Goal: Information Seeking & Learning: Learn about a topic

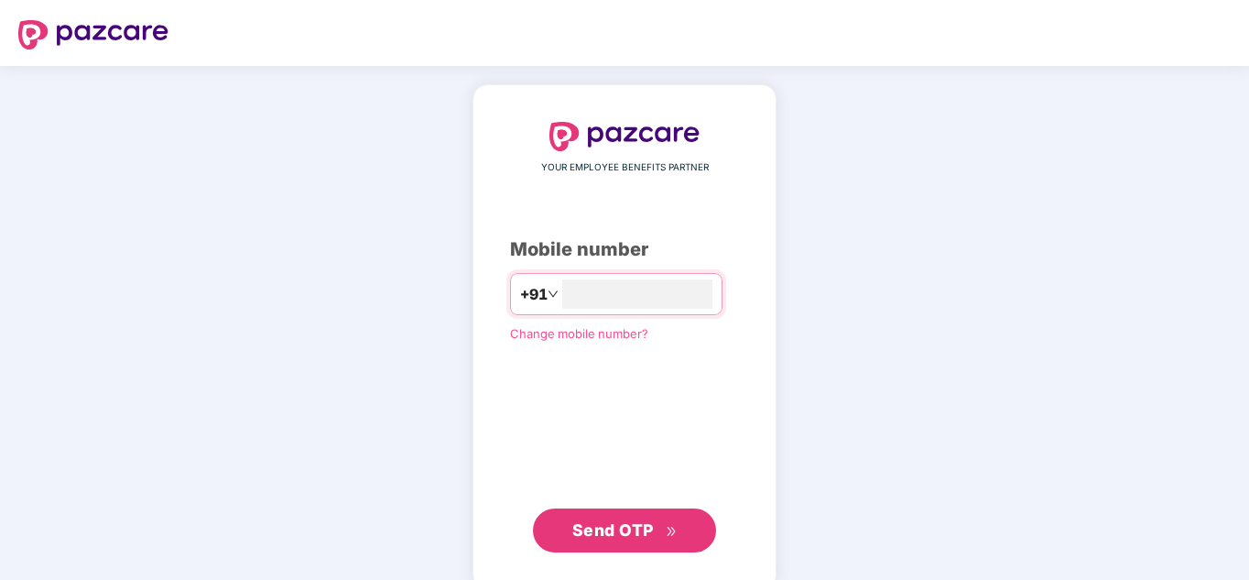
scroll to position [28, 0]
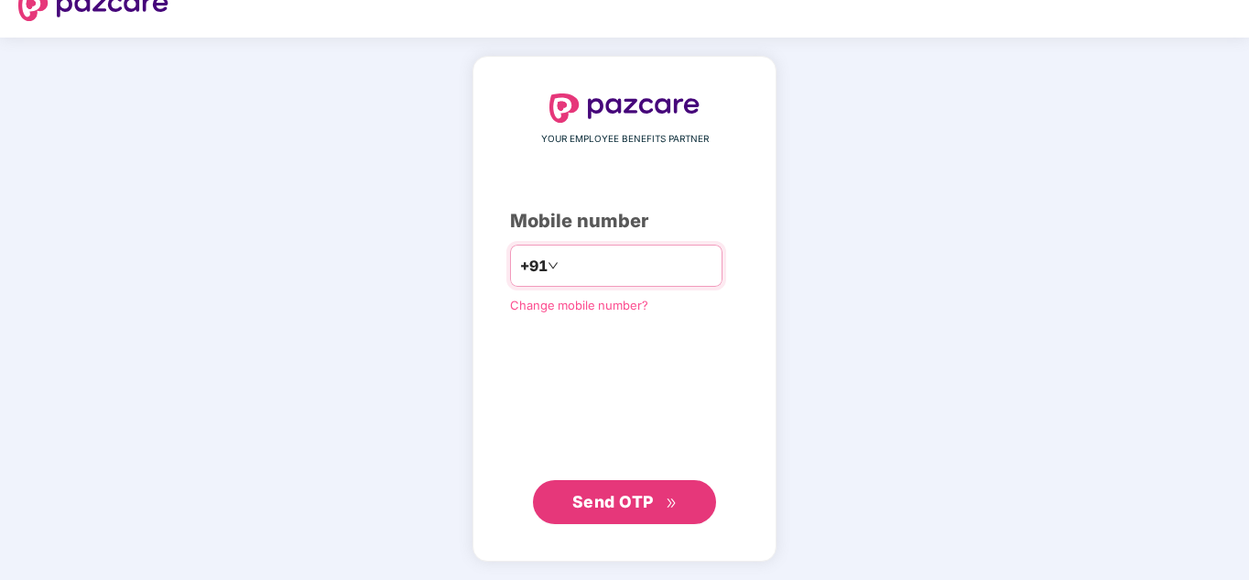
type input "**********"
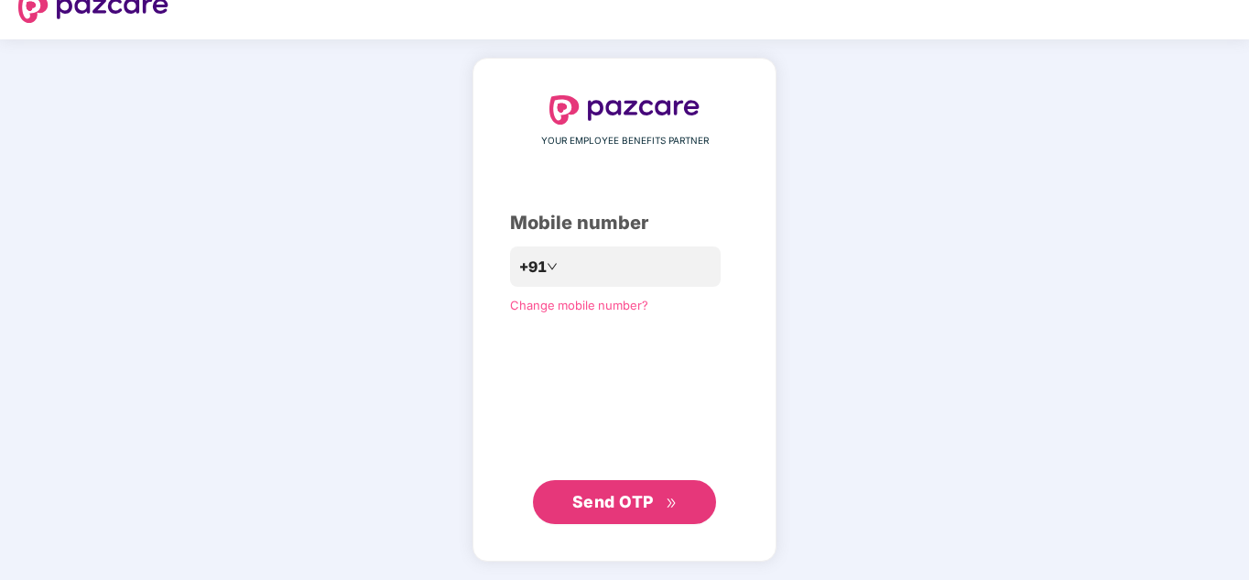
scroll to position [27, 0]
click at [570, 494] on button "Send OTP" at bounding box center [624, 502] width 183 height 44
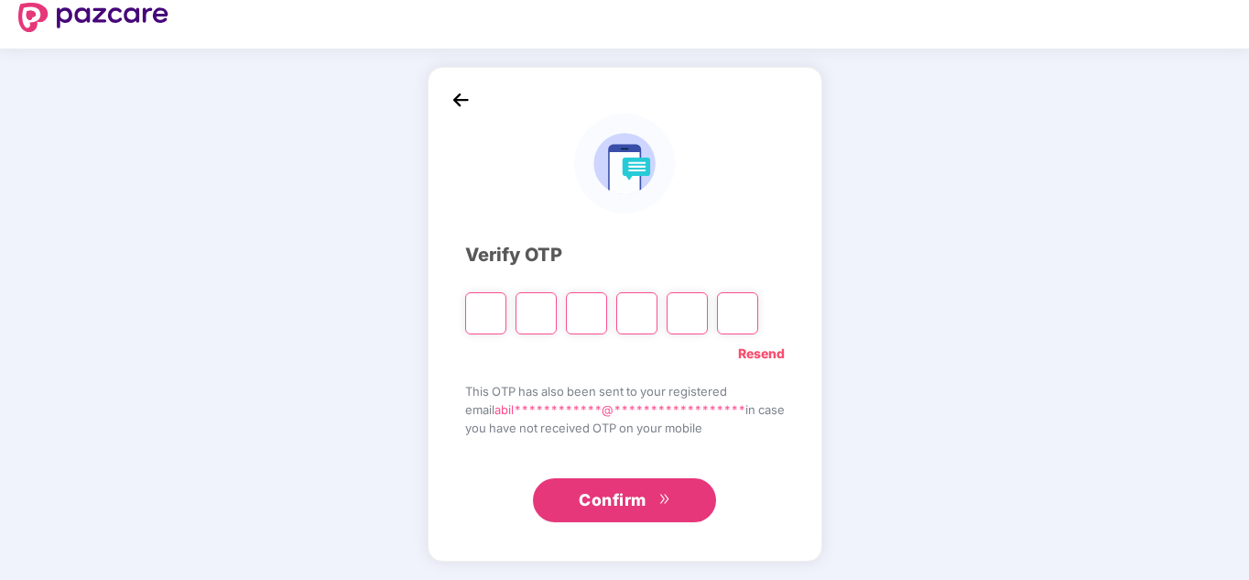
scroll to position [17, 0]
type input "*"
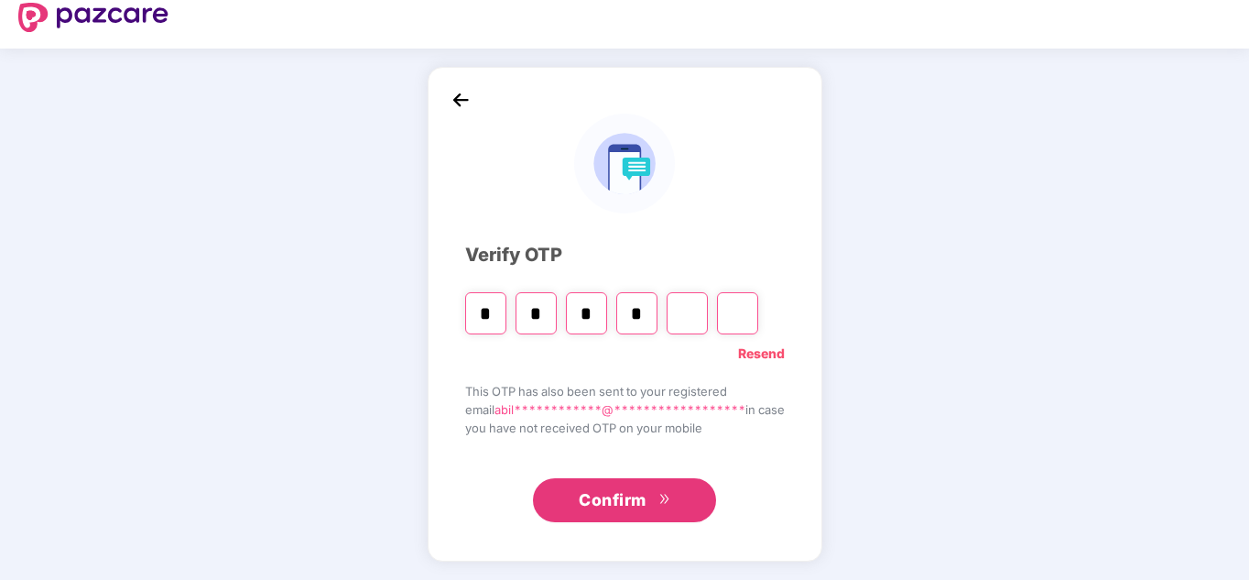
type input "*"
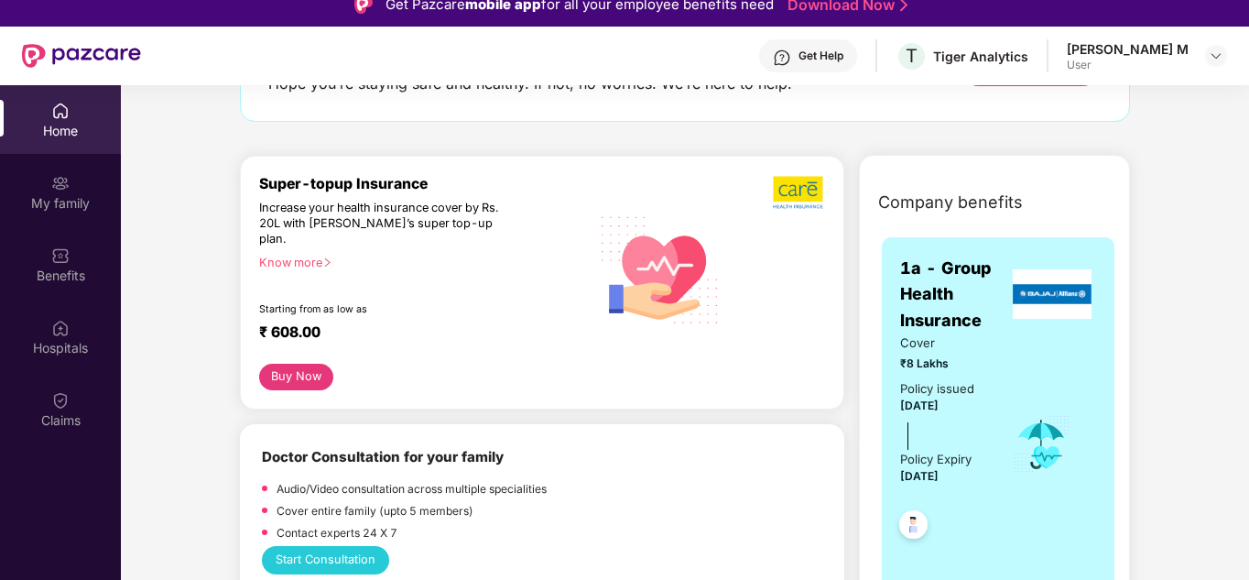
scroll to position [161, 0]
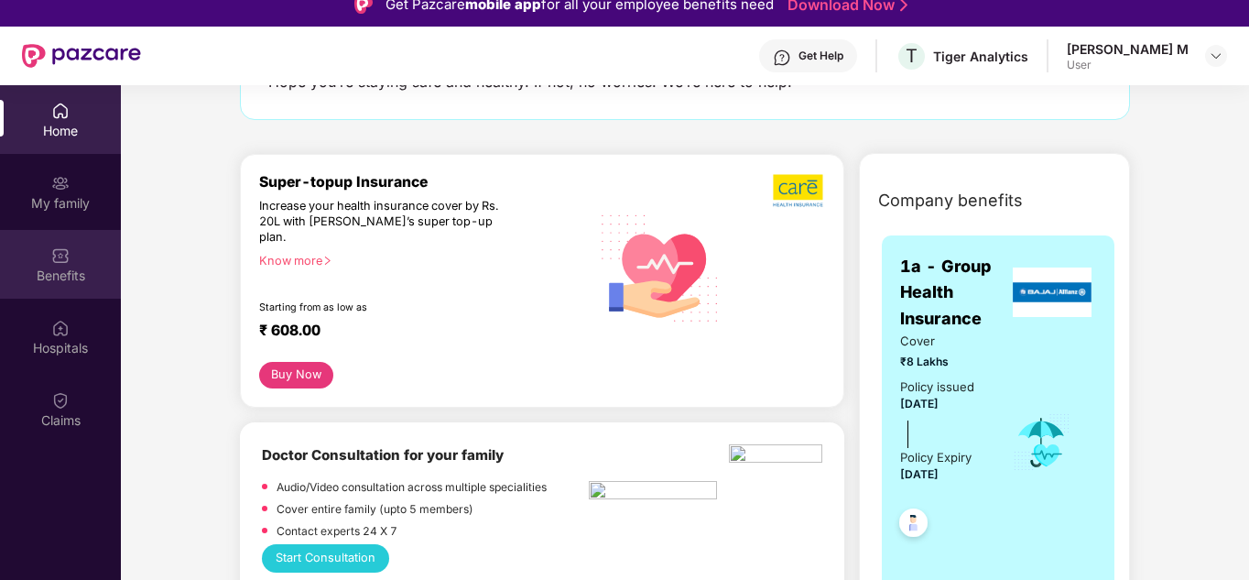
click at [48, 261] on div "Benefits" at bounding box center [60, 264] width 121 height 69
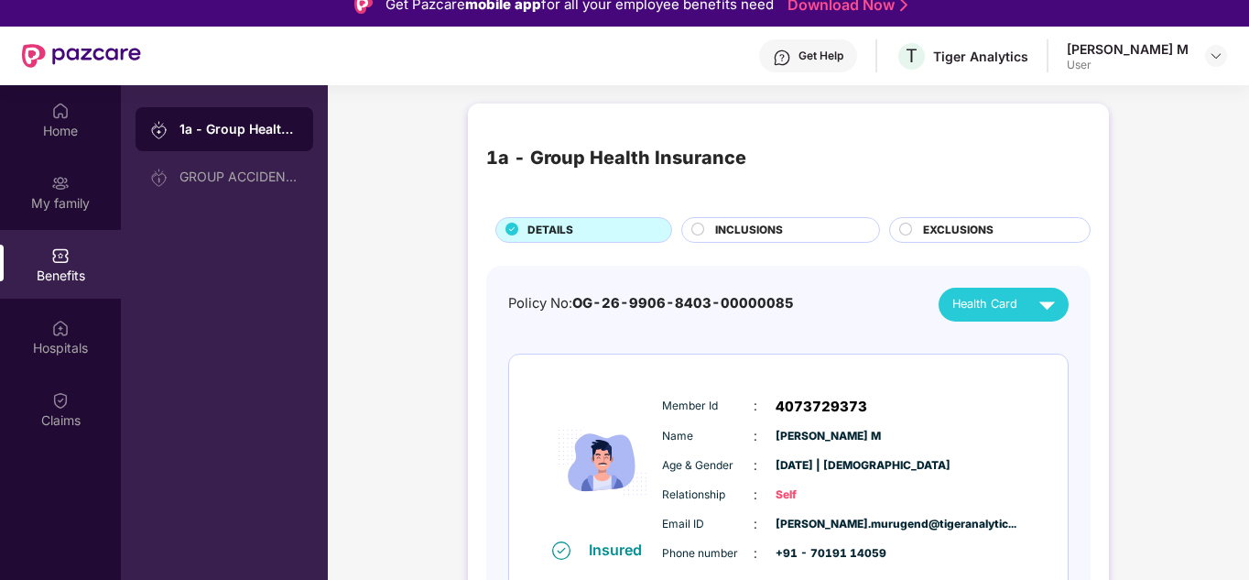
scroll to position [40, 0]
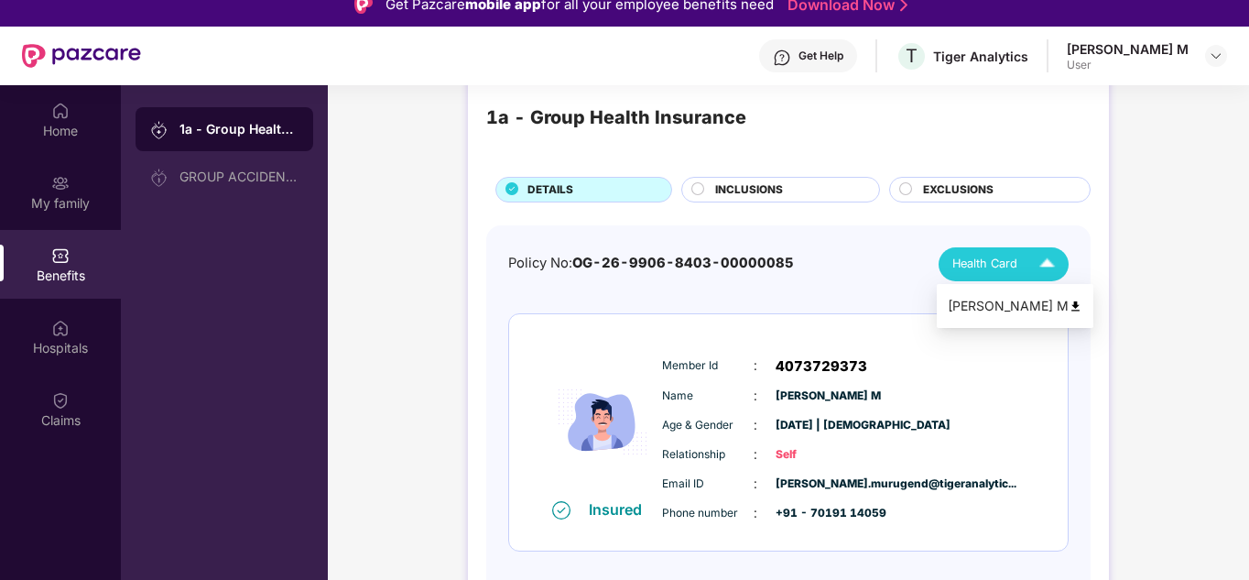
click at [1006, 277] on div "Health Card" at bounding box center [1007, 264] width 111 height 32
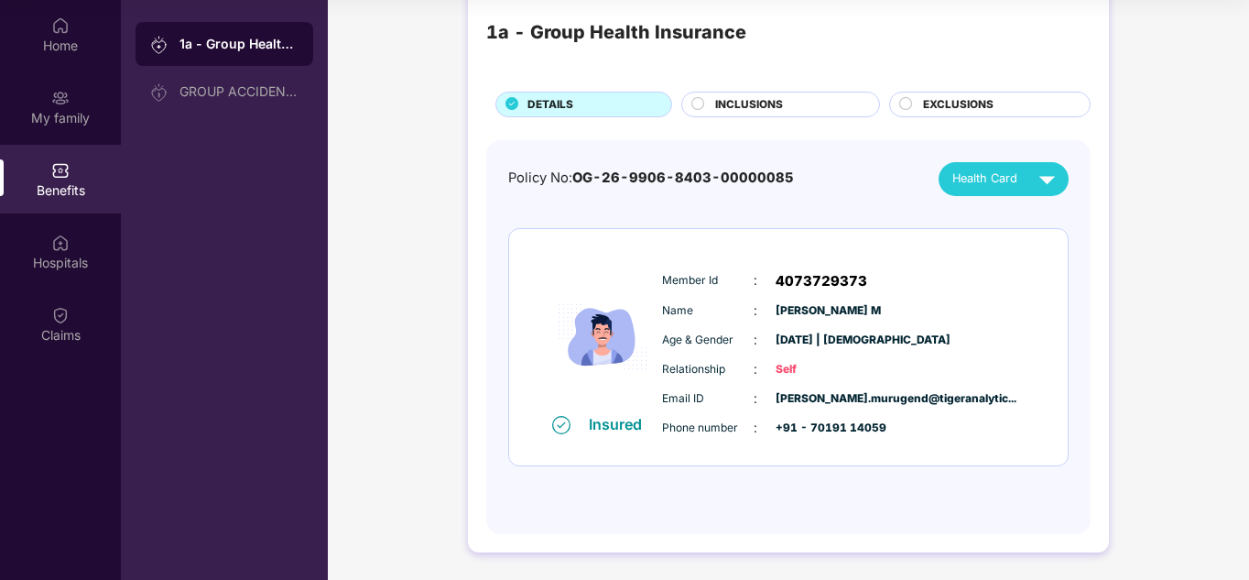
click at [778, 111] on span "INCLUSIONS" at bounding box center [749, 104] width 68 height 17
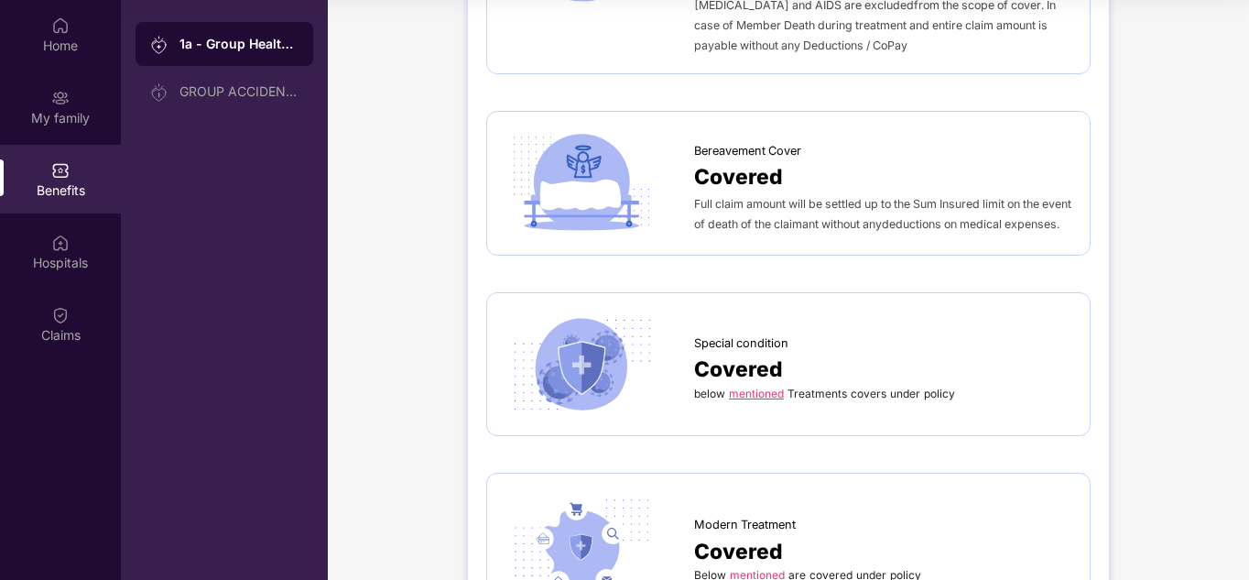
scroll to position [4154, 0]
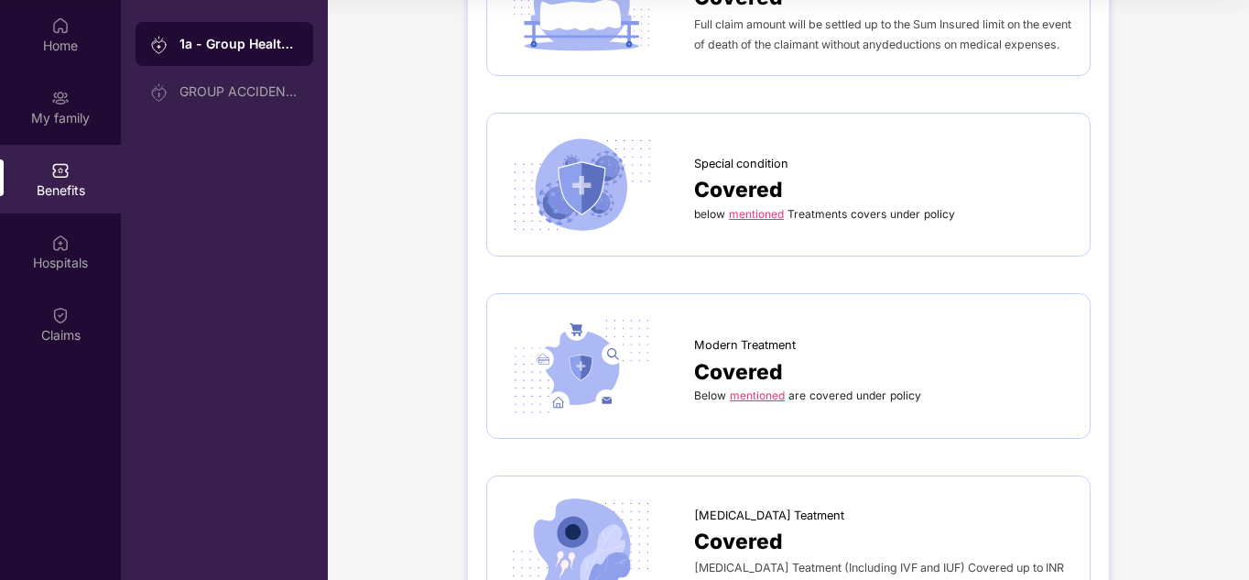
click at [762, 390] on link "mentioned" at bounding box center [757, 395] width 55 height 14
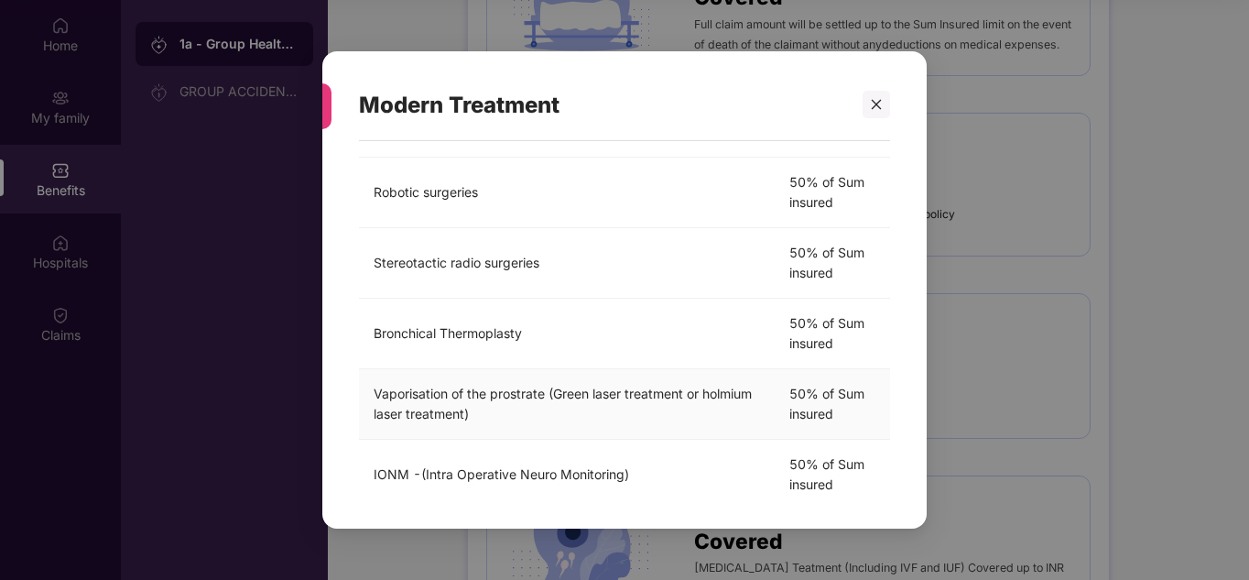
scroll to position [606, 0]
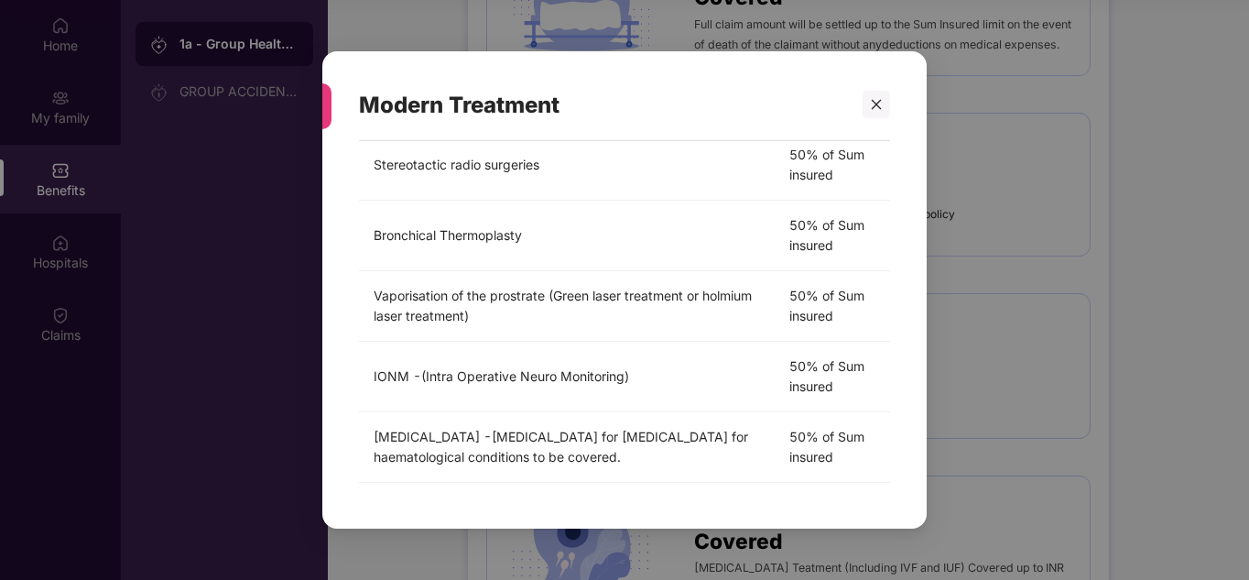
click at [957, 300] on div "Modern Treatment Below mentioned are covered under policy Treatment Cover [MEDI…" at bounding box center [624, 290] width 1249 height 580
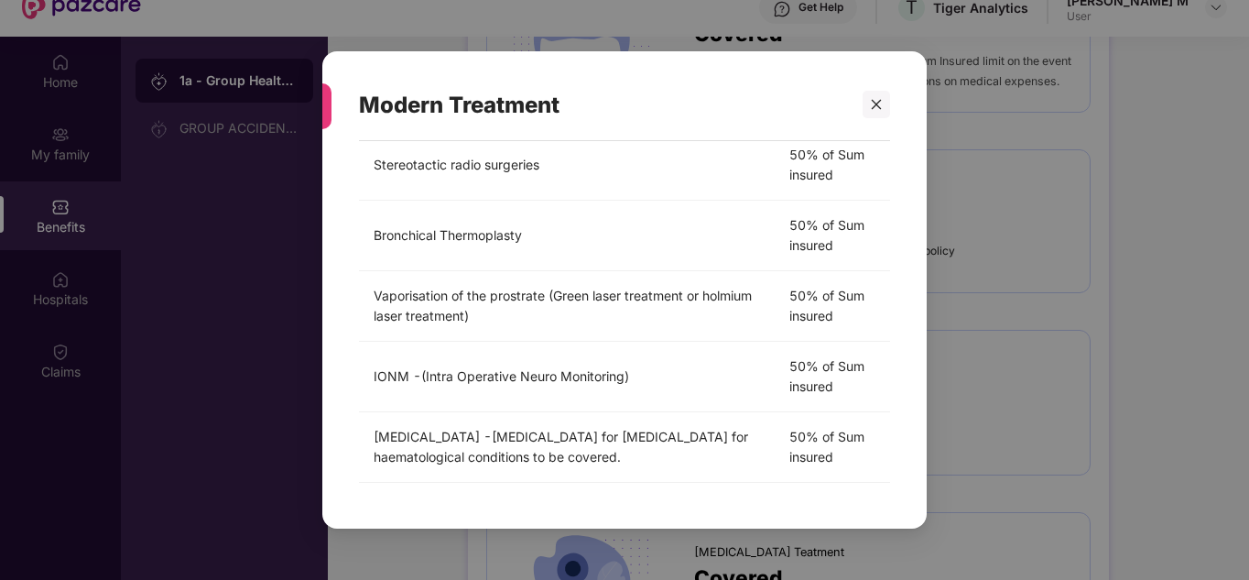
scroll to position [65, 0]
click at [866, 92] on div at bounding box center [876, 104] width 27 height 27
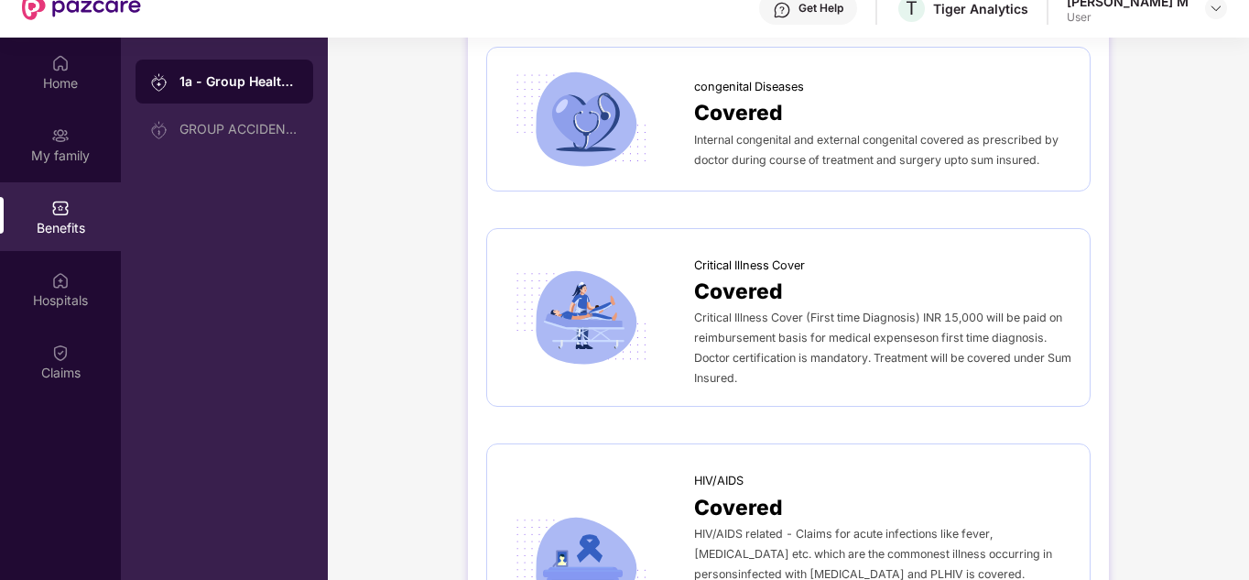
scroll to position [3402, 0]
click at [85, 65] on div "Home" at bounding box center [60, 72] width 121 height 69
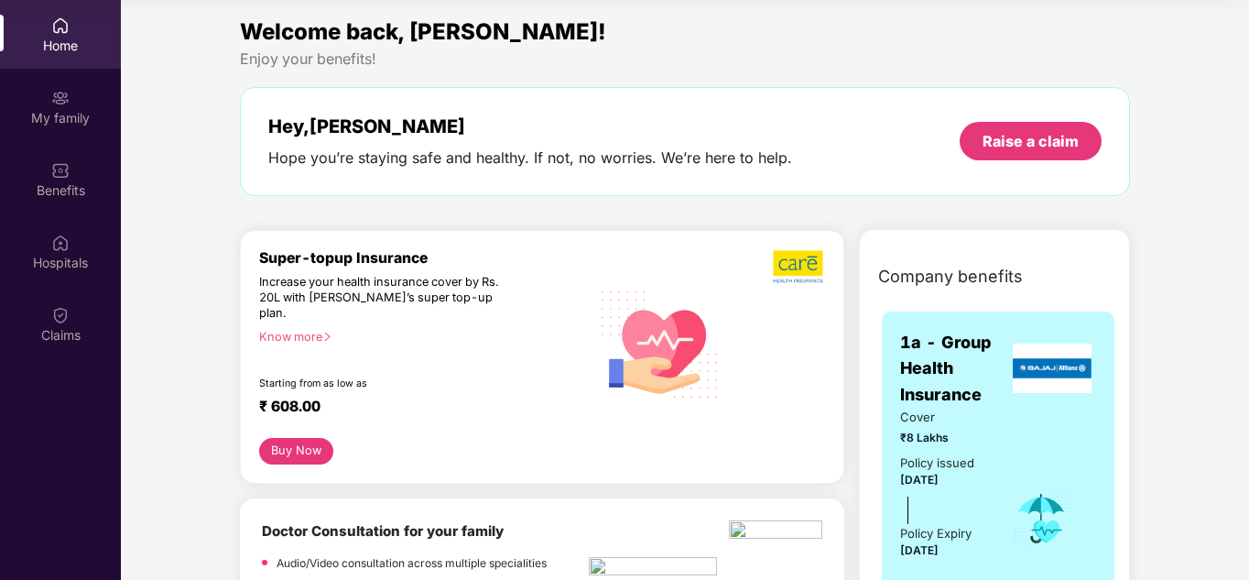
scroll to position [0, 0]
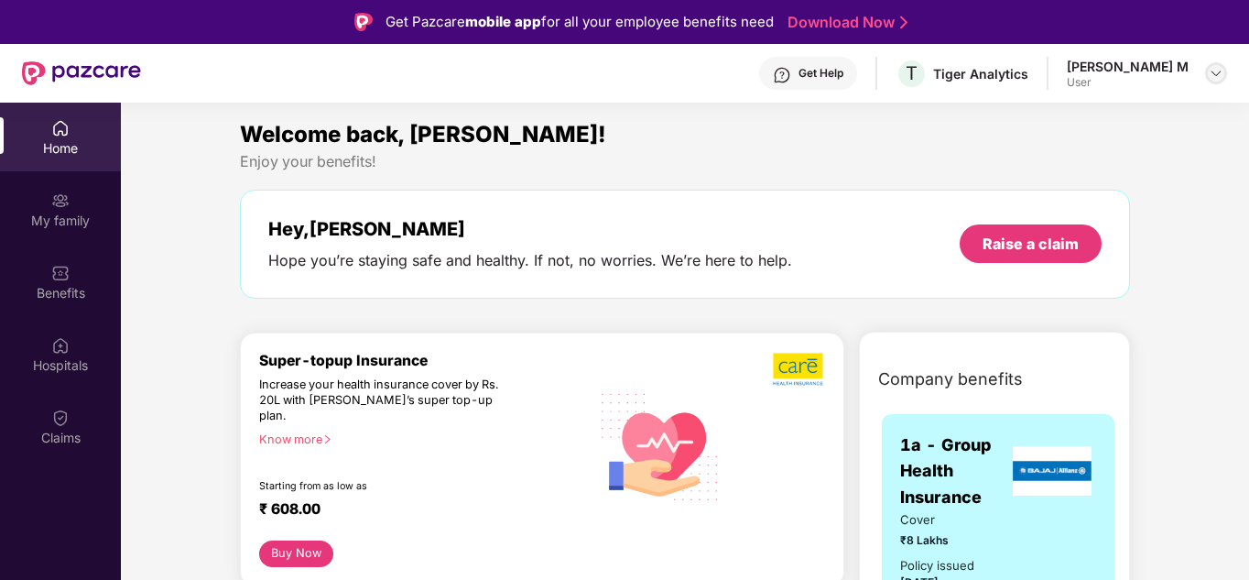
click at [1214, 72] on img at bounding box center [1216, 73] width 15 height 15
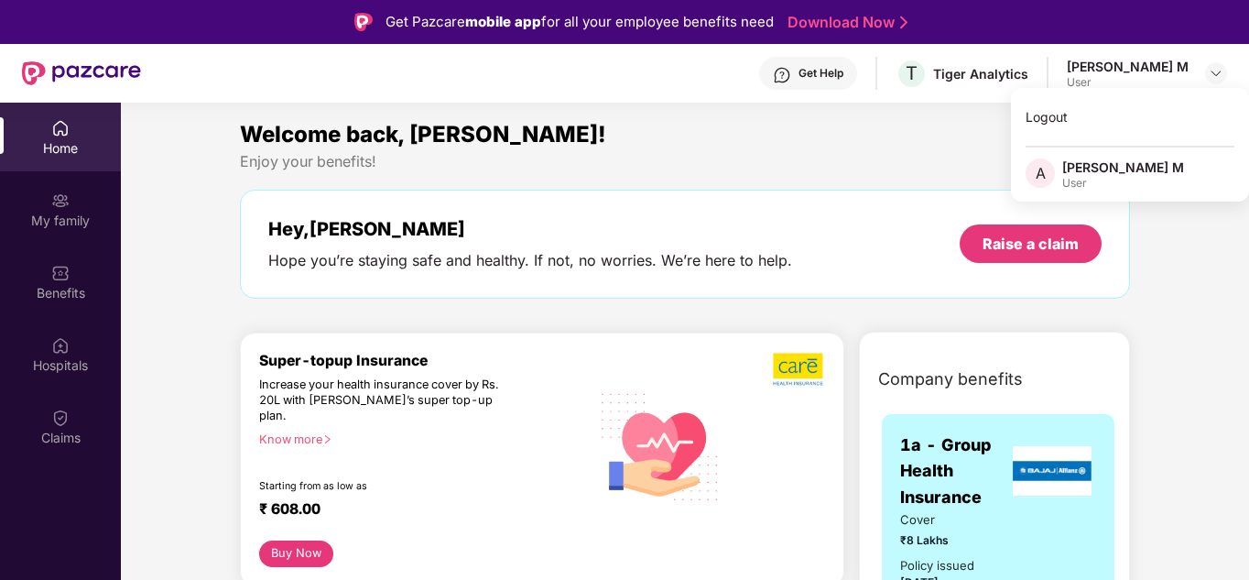
click at [885, 247] on div "Hey, [PERSON_NAME] Hope you’re staying safe and healthy. If not, no worries. We…" at bounding box center [684, 244] width 833 height 52
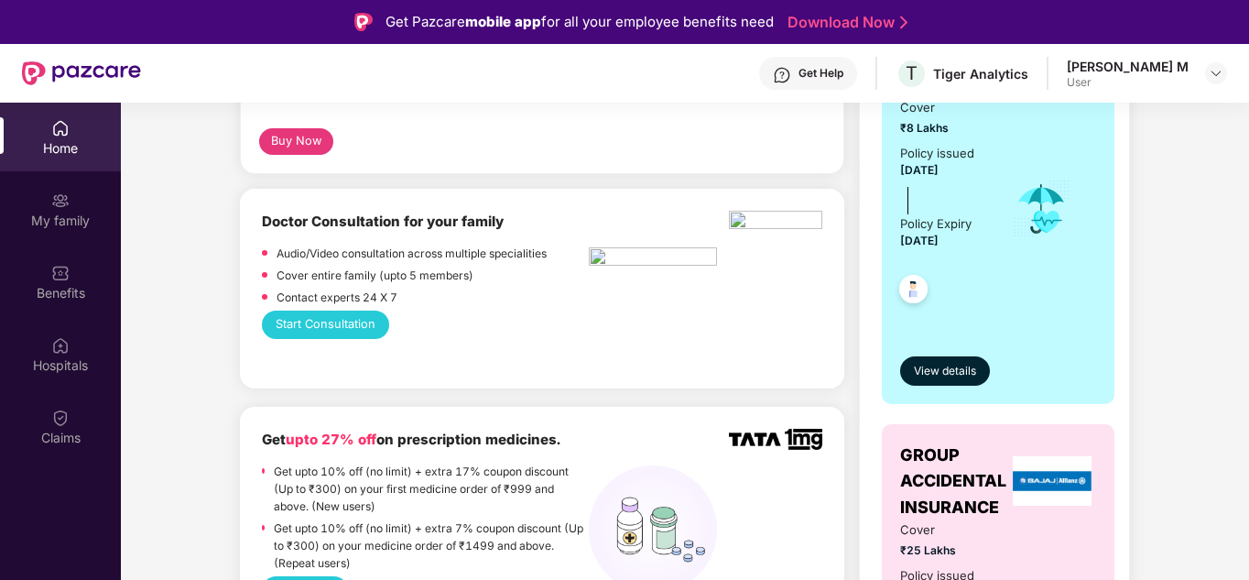
scroll to position [457, 0]
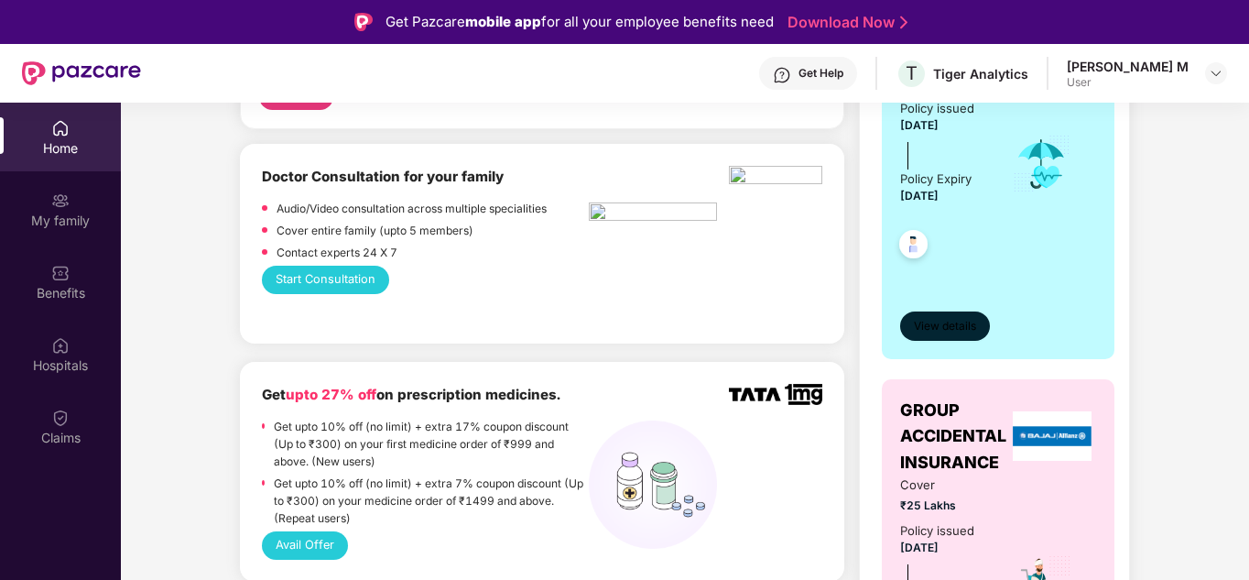
click at [942, 331] on span "View details" at bounding box center [945, 326] width 62 height 17
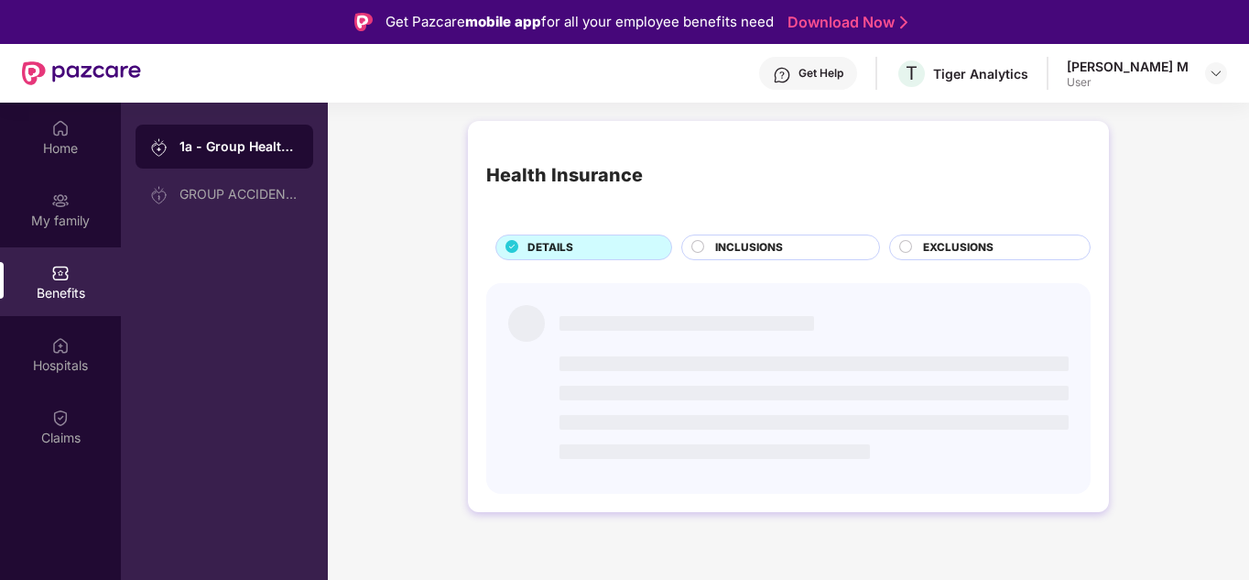
scroll to position [0, 0]
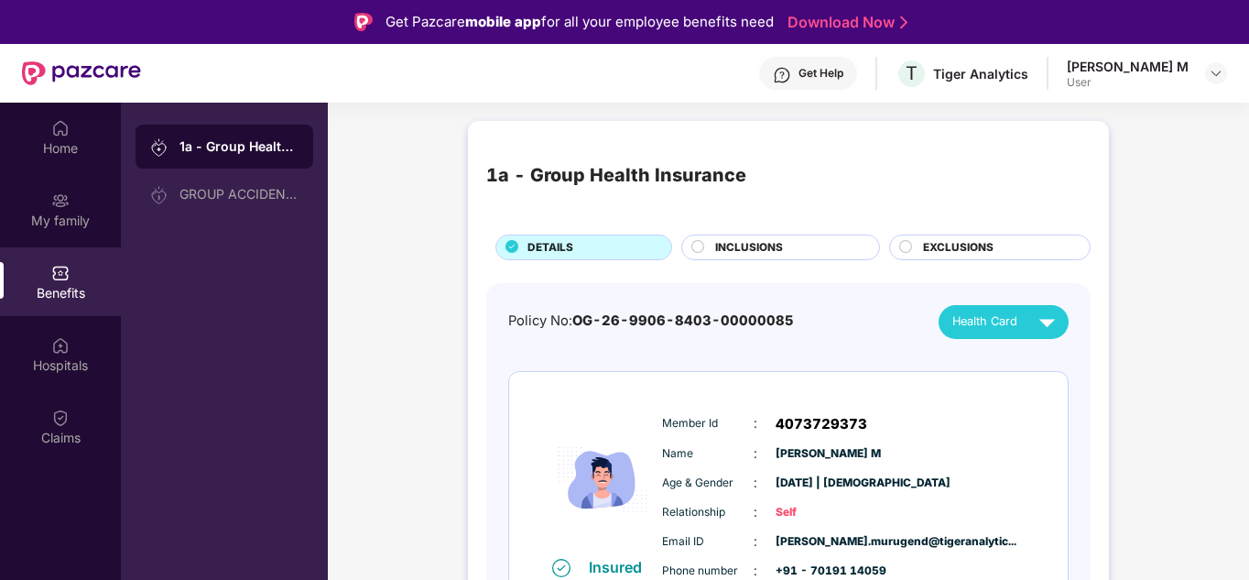
click at [945, 245] on span "EXCLUSIONS" at bounding box center [958, 247] width 71 height 17
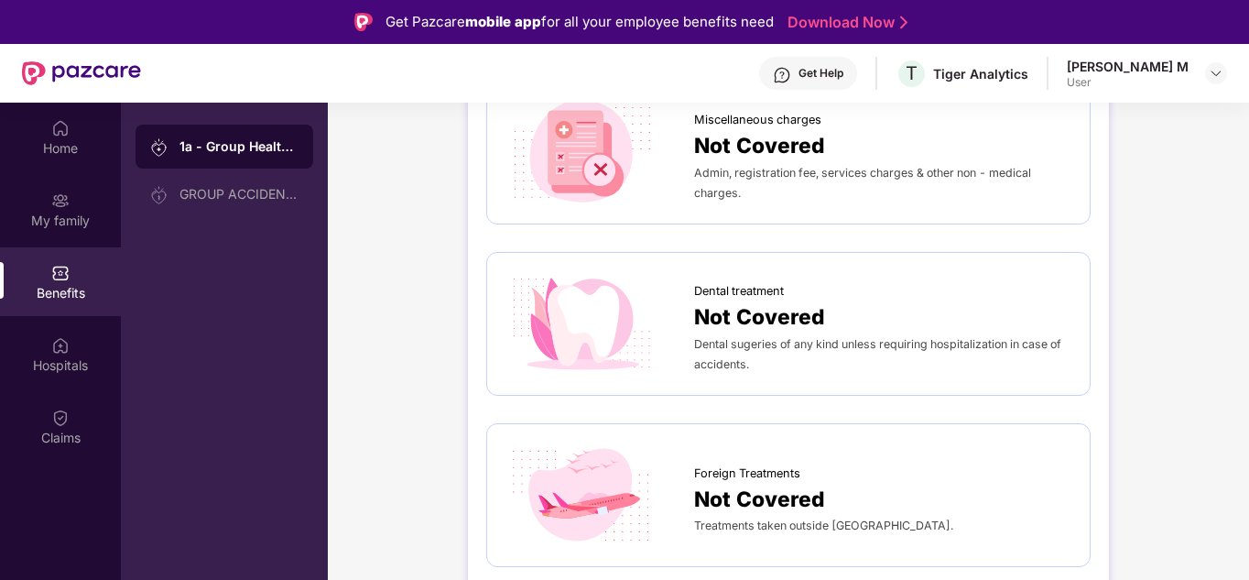
scroll to position [556, 0]
